Goal: Task Accomplishment & Management: Use online tool/utility

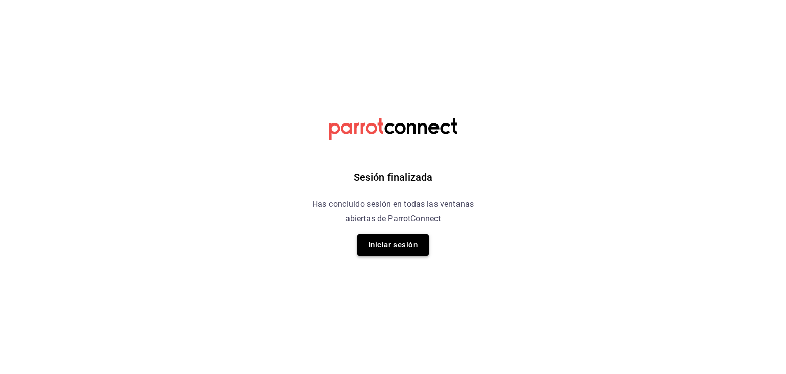
click at [395, 243] on button "Iniciar sesión" at bounding box center [393, 244] width 72 height 21
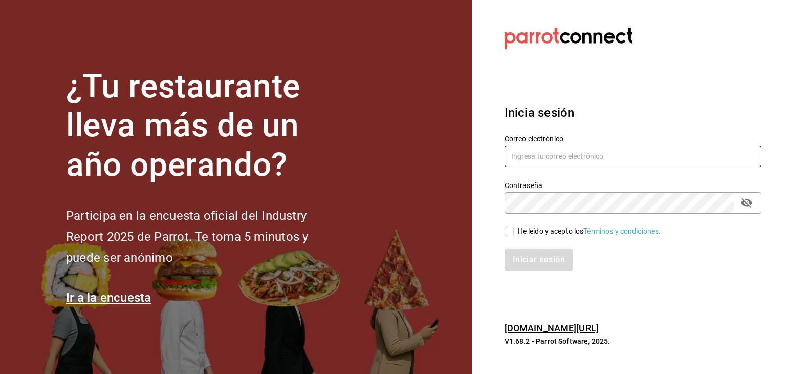
type input "[EMAIL_ADDRESS][DOMAIN_NAME]"
click at [510, 231] on input "He leído y acepto los Términos y condiciones." at bounding box center [509, 231] width 9 height 9
checkbox input "true"
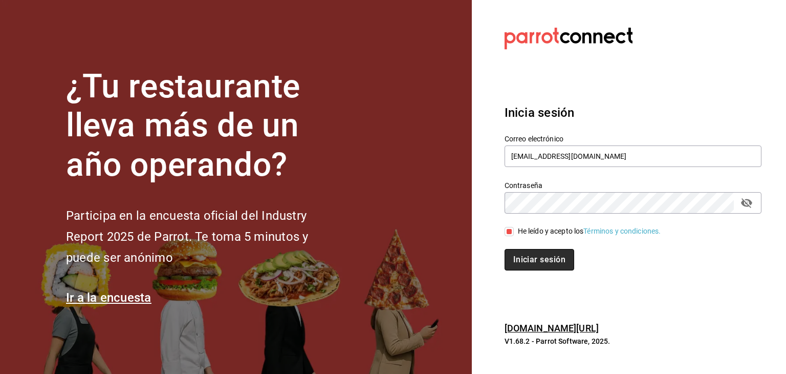
click at [524, 259] on button "Iniciar sesión" at bounding box center [540, 259] width 70 height 21
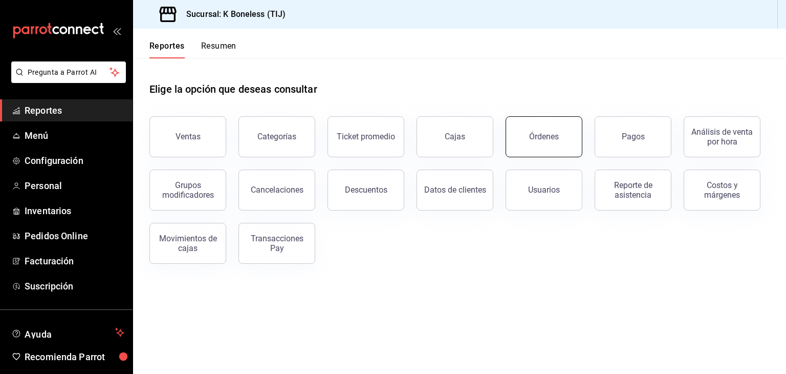
click at [519, 136] on button "Órdenes" at bounding box center [544, 136] width 77 height 41
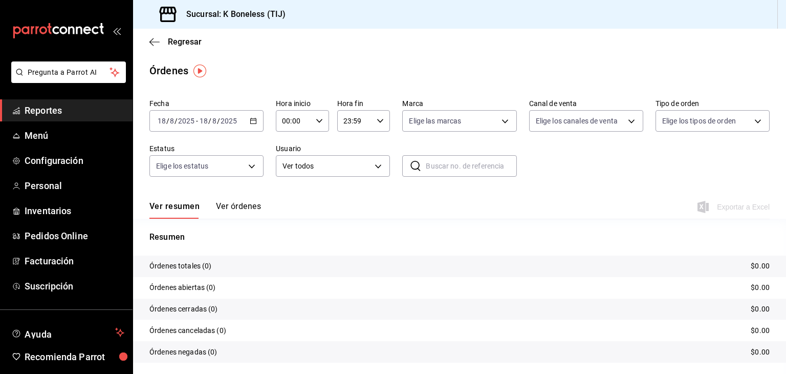
click at [246, 116] on div "[DATE] [DATE] - [DATE] [DATE]" at bounding box center [206, 120] width 114 height 21
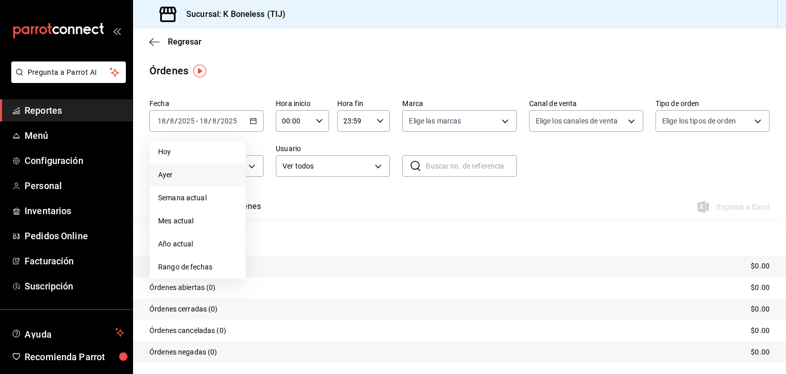
click at [166, 177] on span "Ayer" at bounding box center [197, 174] width 79 height 11
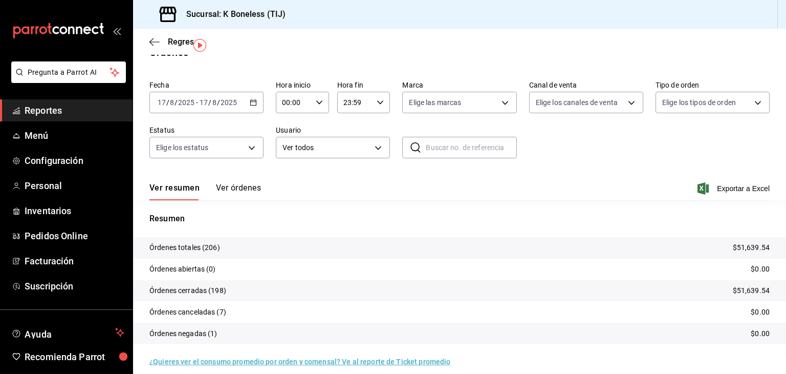
scroll to position [29, 0]
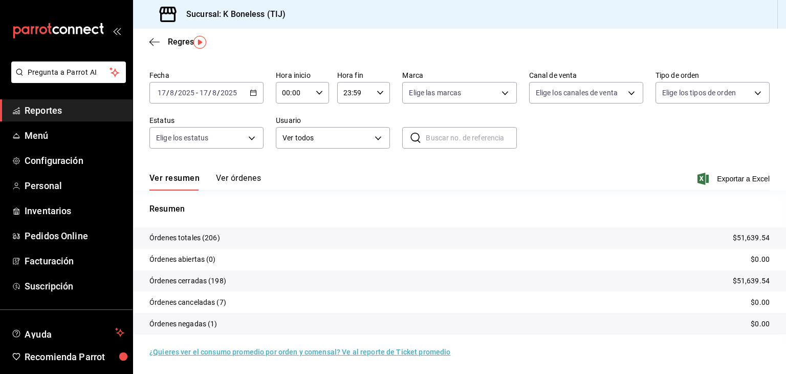
click at [227, 172] on div "Ver resumen Ver órdenes Exportar a Excel" at bounding box center [459, 176] width 620 height 30
click at [240, 180] on button "Ver órdenes" at bounding box center [238, 181] width 45 height 17
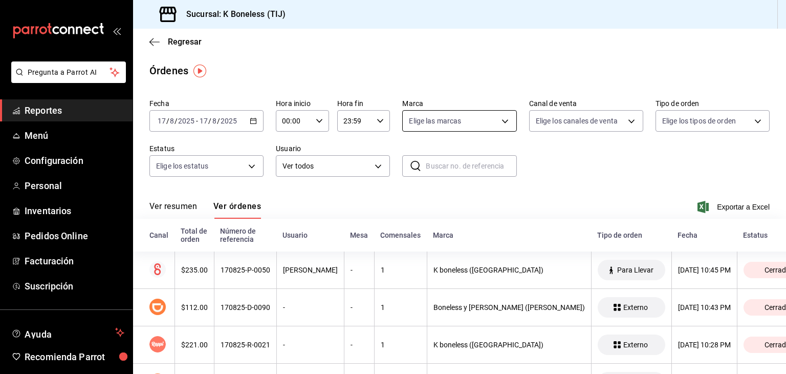
click at [476, 122] on body "Pregunta a Parrot AI Reportes Menú Configuración Personal Inventarios Pedidos O…" at bounding box center [393, 187] width 786 height 374
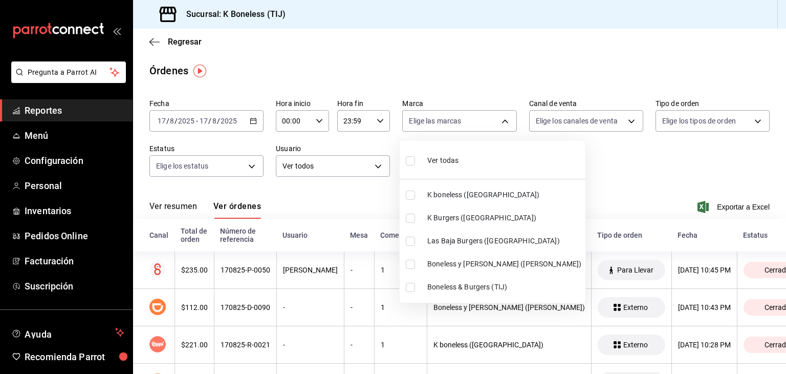
click at [413, 213] on input "checkbox" at bounding box center [410, 217] width 9 height 9
checkbox input "true"
type input "88c2df99-9af6-48d9-8935-b26d5568b2dd"
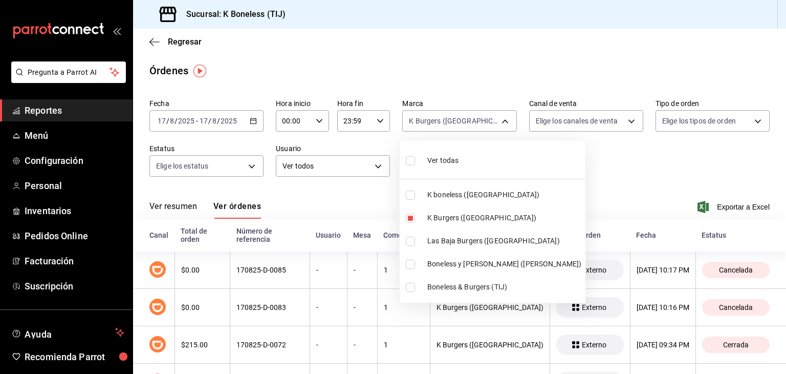
click at [448, 74] on div at bounding box center [393, 187] width 786 height 374
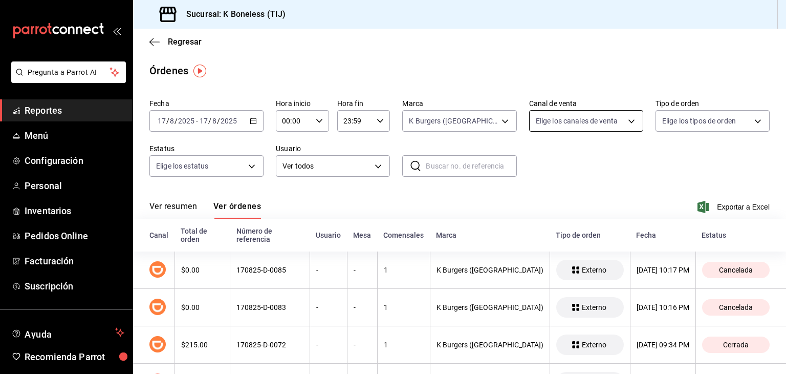
click at [564, 122] on body "Pregunta a Parrot AI Reportes Menú Configuración Personal Inventarios Pedidos O…" at bounding box center [393, 187] width 786 height 374
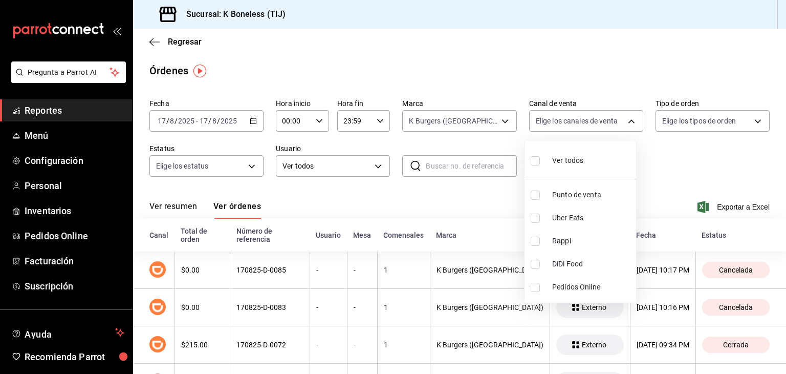
click at [533, 234] on li "Rappi" at bounding box center [581, 240] width 112 height 23
type input "RAPPI"
checkbox input "true"
click at [526, 72] on div at bounding box center [393, 187] width 786 height 374
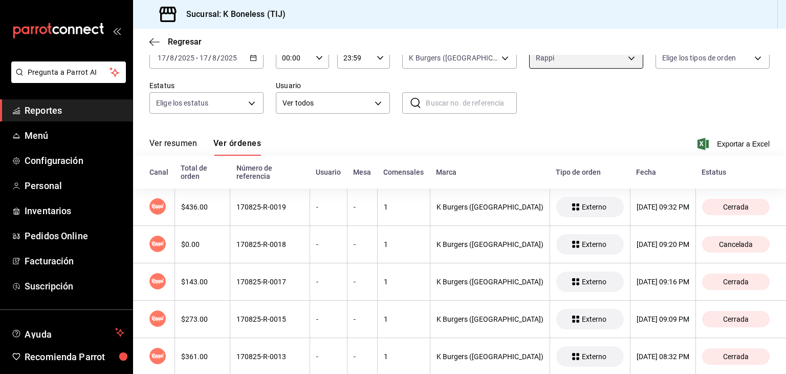
scroll to position [49, 0]
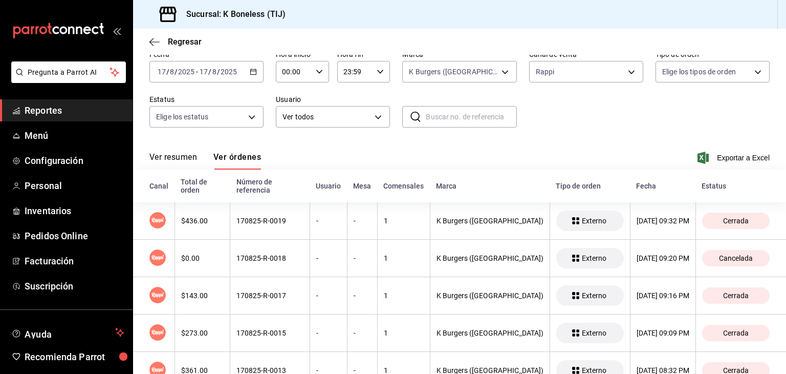
click at [178, 159] on button "Ver resumen" at bounding box center [173, 160] width 48 height 17
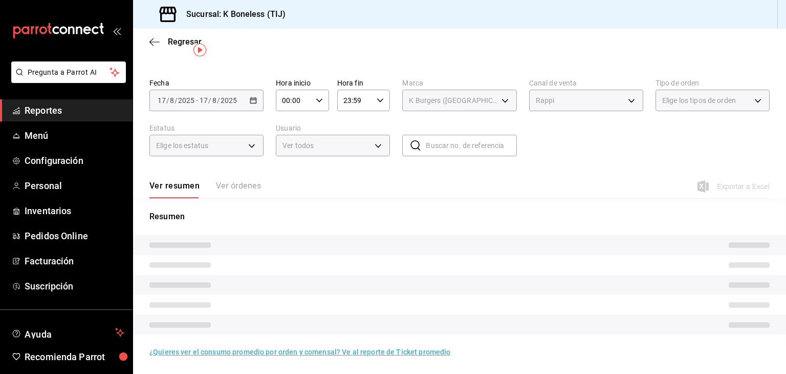
scroll to position [29, 0]
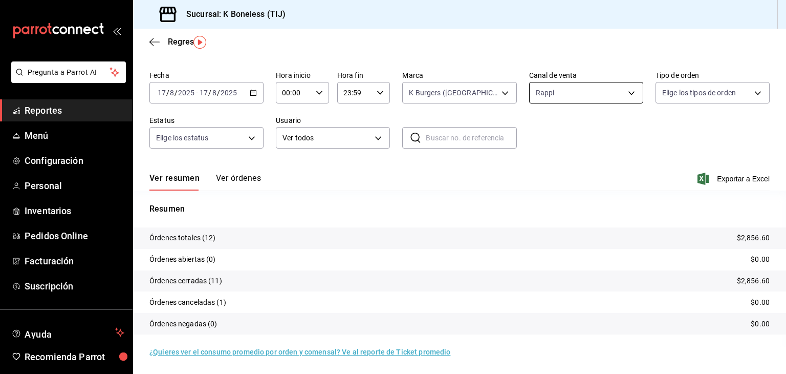
click at [570, 95] on body "Pregunta a Parrot AI Reportes Menú Configuración Personal Inventarios Pedidos O…" at bounding box center [393, 187] width 786 height 374
click at [532, 134] on input "checkbox" at bounding box center [535, 131] width 9 height 9
checkbox input "true"
type input "PARROT,UBER_EATS,RAPPI,DIDI_FOOD,ONLINE"
checkbox input "true"
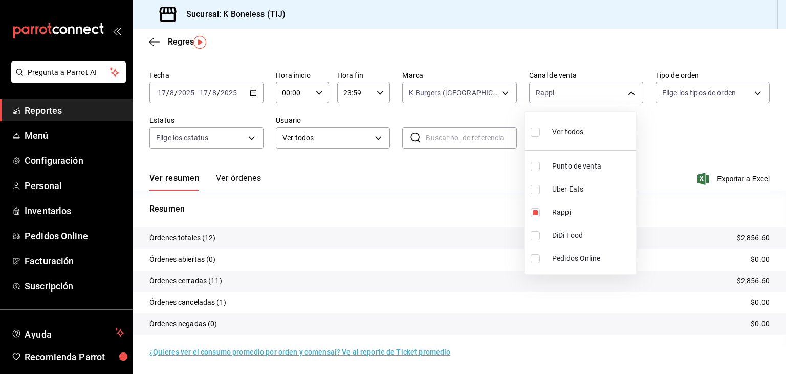
checkbox input "true"
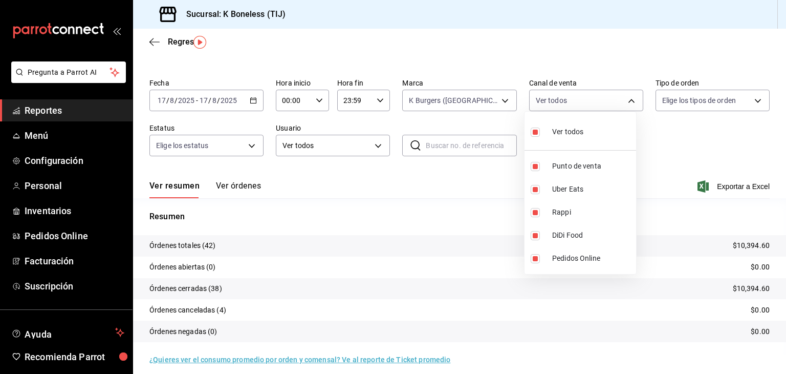
scroll to position [29, 0]
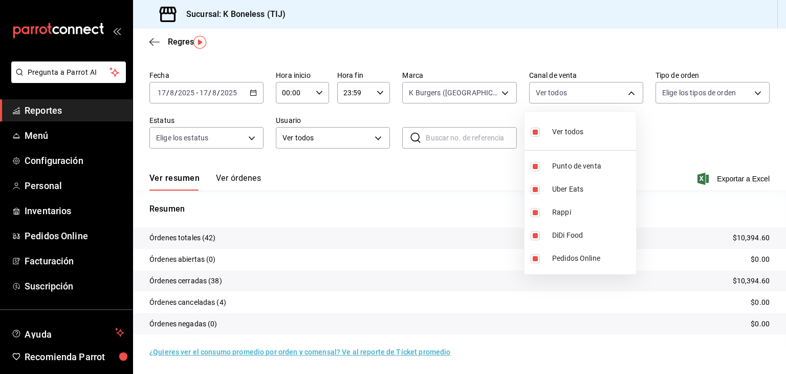
click at [414, 164] on div at bounding box center [393, 187] width 786 height 374
click at [574, 91] on body "Pregunta a Parrot AI Reportes Menú Configuración Personal Inventarios Pedidos O…" at bounding box center [393, 187] width 786 height 374
click at [535, 132] on input "checkbox" at bounding box center [535, 131] width 9 height 9
checkbox input "false"
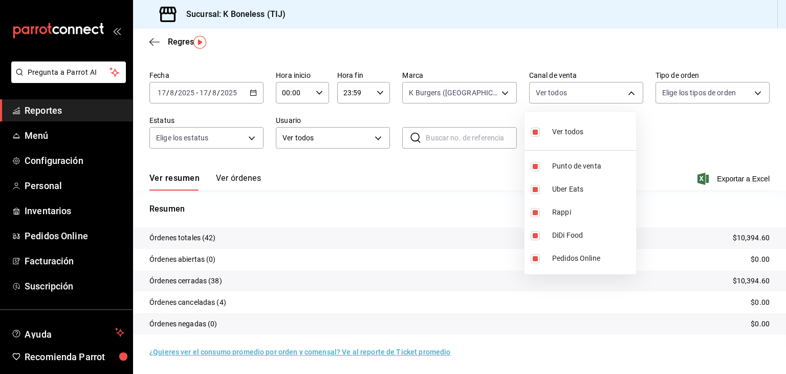
checkbox input "false"
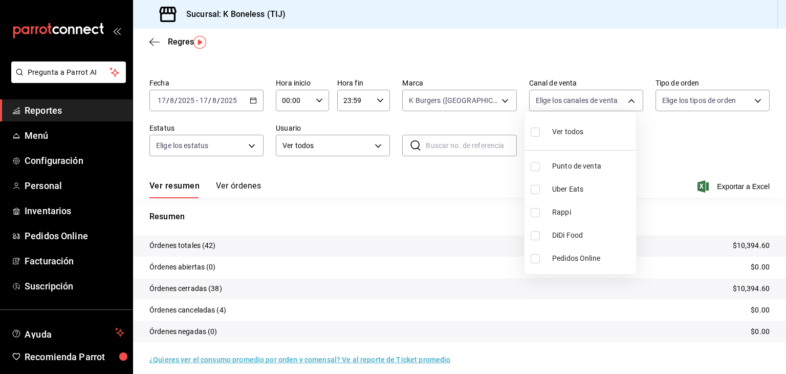
scroll to position [29, 0]
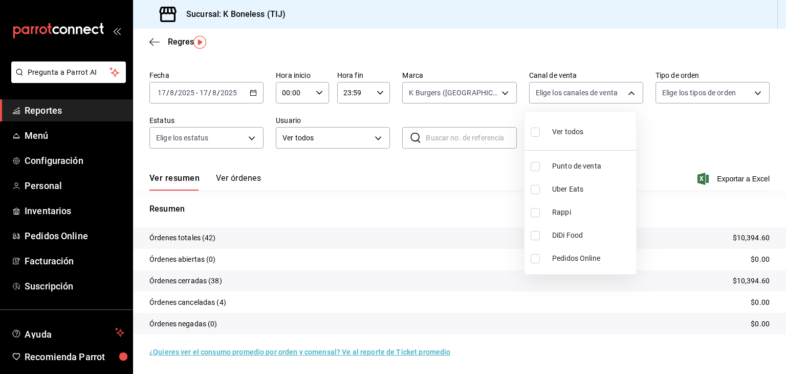
click at [532, 234] on input "checkbox" at bounding box center [535, 235] width 9 height 9
checkbox input "true"
type input "DIDI_FOOD"
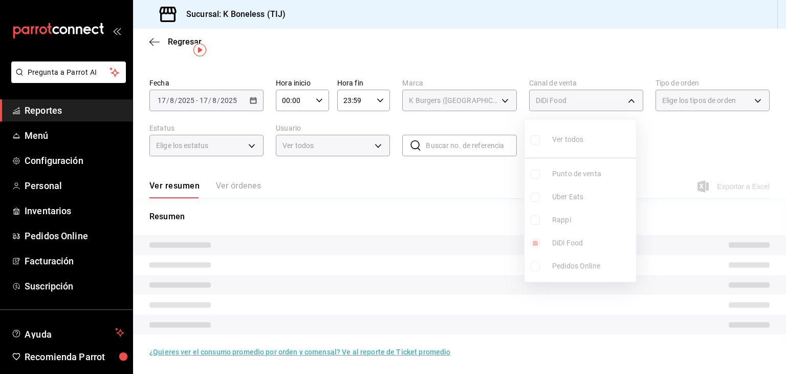
scroll to position [29, 0]
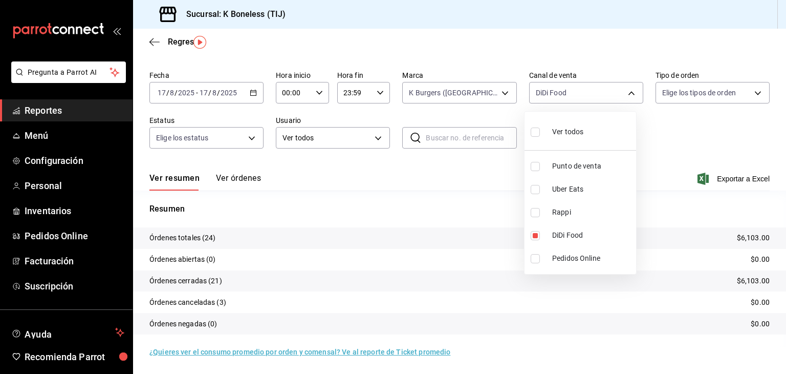
click at [457, 170] on div at bounding box center [393, 187] width 786 height 374
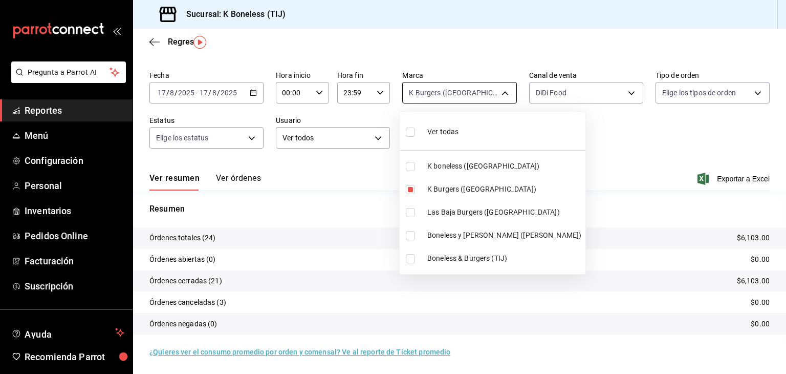
click at [464, 96] on body "Pregunta a Parrot AI Reportes Menú Configuración Personal Inventarios Pedidos O…" at bounding box center [393, 187] width 786 height 374
click at [412, 236] on input "checkbox" at bounding box center [410, 235] width 9 height 9
checkbox input "true"
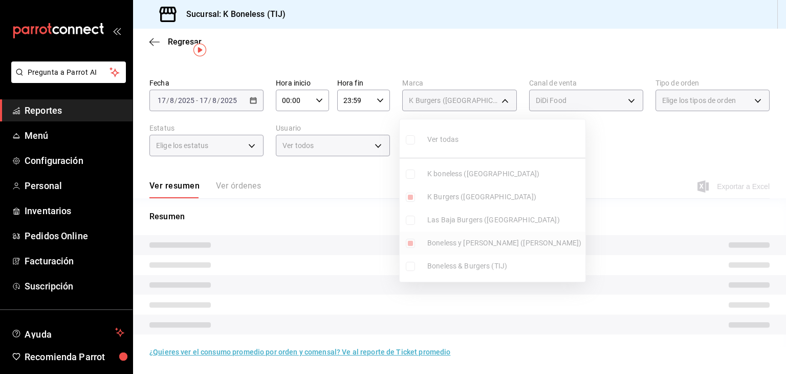
scroll to position [29, 0]
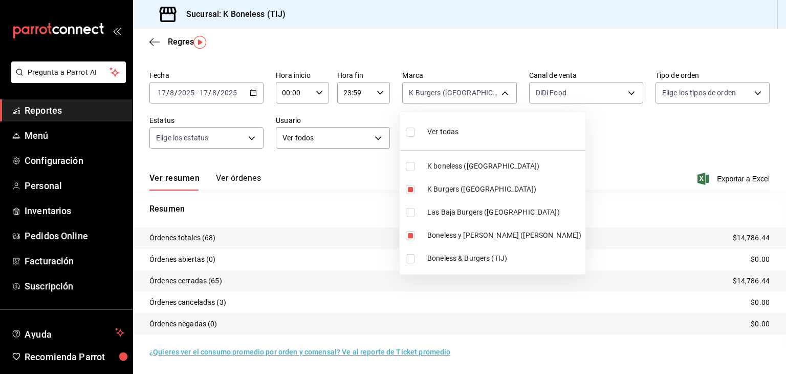
click at [412, 217] on li "Las Baja Burgers ([GEOGRAPHIC_DATA])" at bounding box center [493, 212] width 186 height 23
type input "88c2df99-9af6-48d9-8935-b26d5568b2dd,90e64463-4733-4044-bb08-898495878698,06643…"
checkbox input "true"
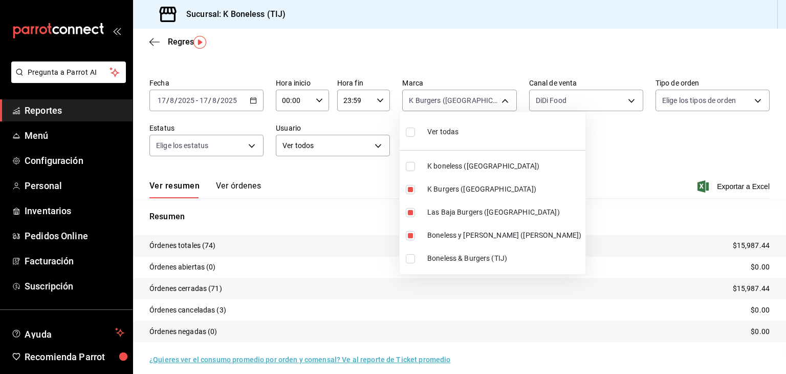
scroll to position [29, 0]
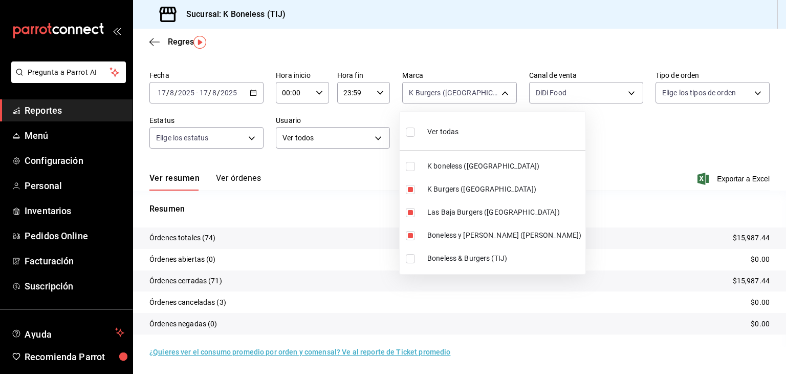
click at [413, 166] on input "checkbox" at bounding box center [410, 166] width 9 height 9
checkbox input "true"
type input "88c2df99-9af6-48d9-8935-b26d5568b2dd,90e64463-4733-4044-bb08-898495878698,06643…"
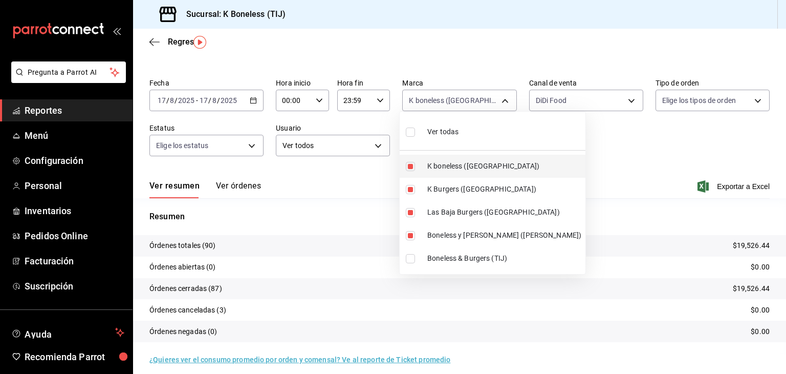
scroll to position [29, 0]
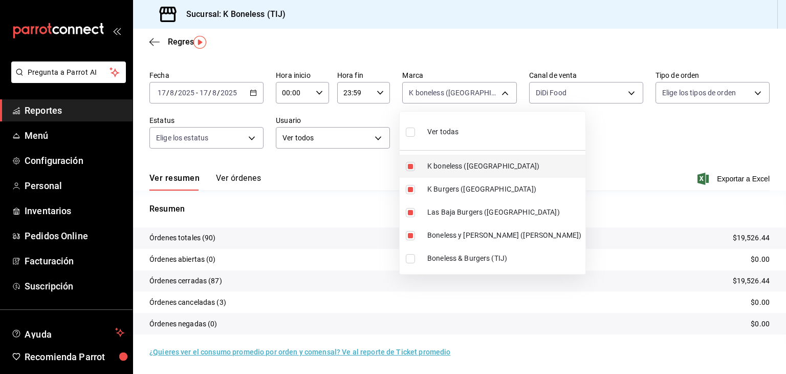
click at [412, 166] on input "checkbox" at bounding box center [410, 166] width 9 height 9
checkbox input "false"
type input "88c2df99-9af6-48d9-8935-b26d5568b2dd,90e64463-4733-4044-bb08-898495878698,06643…"
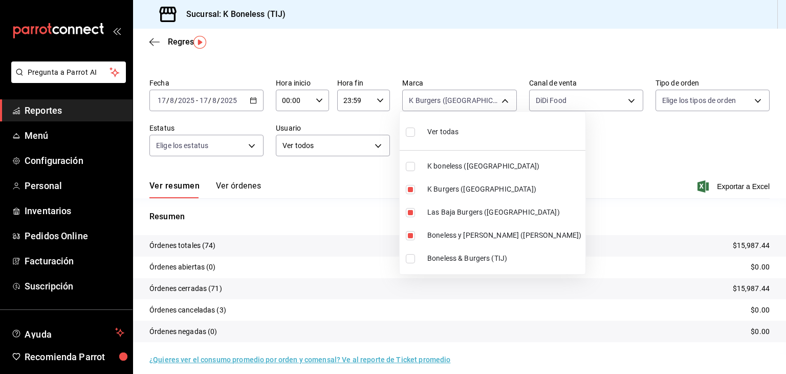
scroll to position [29, 0]
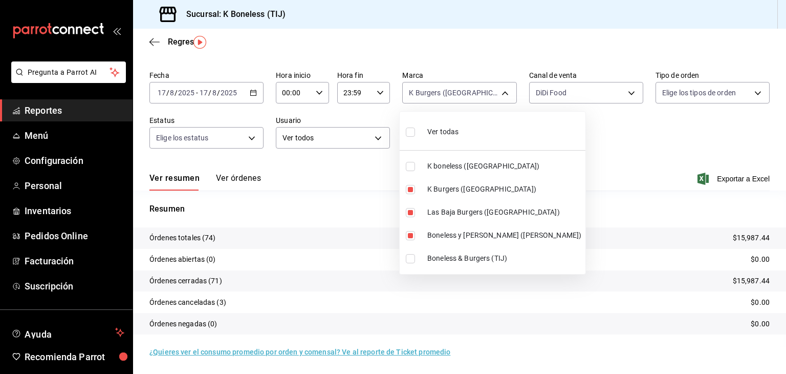
click at [578, 171] on div at bounding box center [393, 187] width 786 height 374
